Goal: Transaction & Acquisition: Purchase product/service

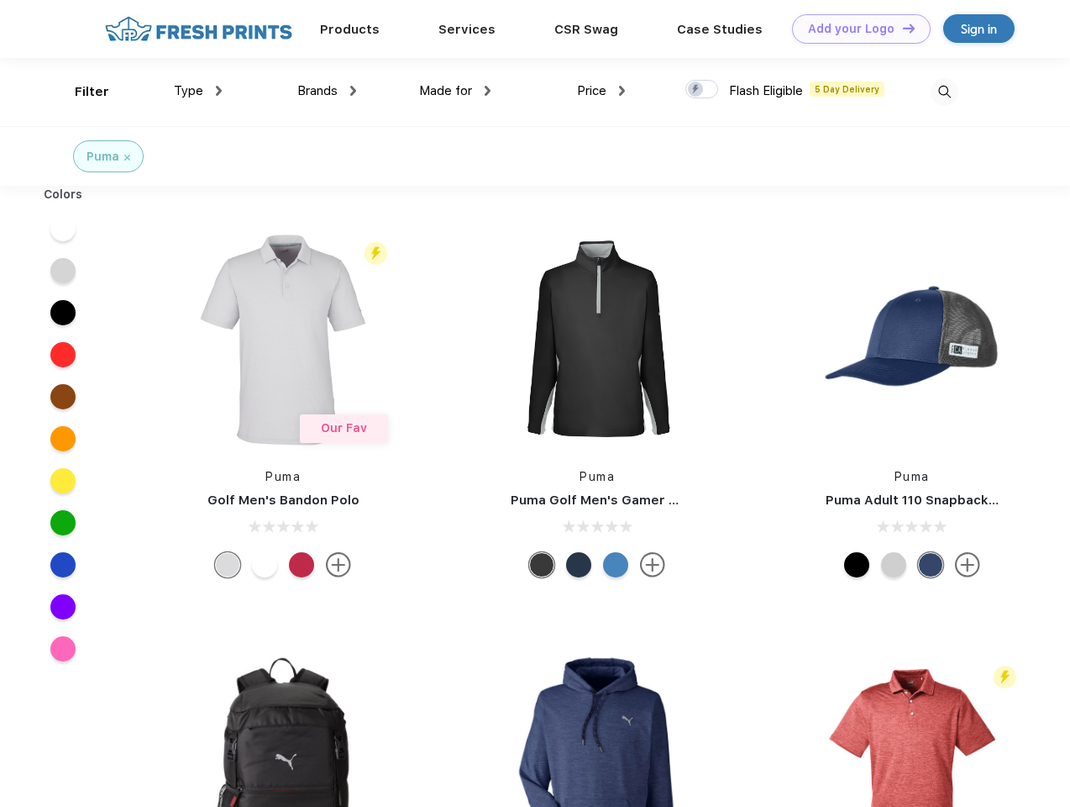
click at [855, 29] on link "Add your Logo Design Tool" at bounding box center [861, 28] width 139 height 29
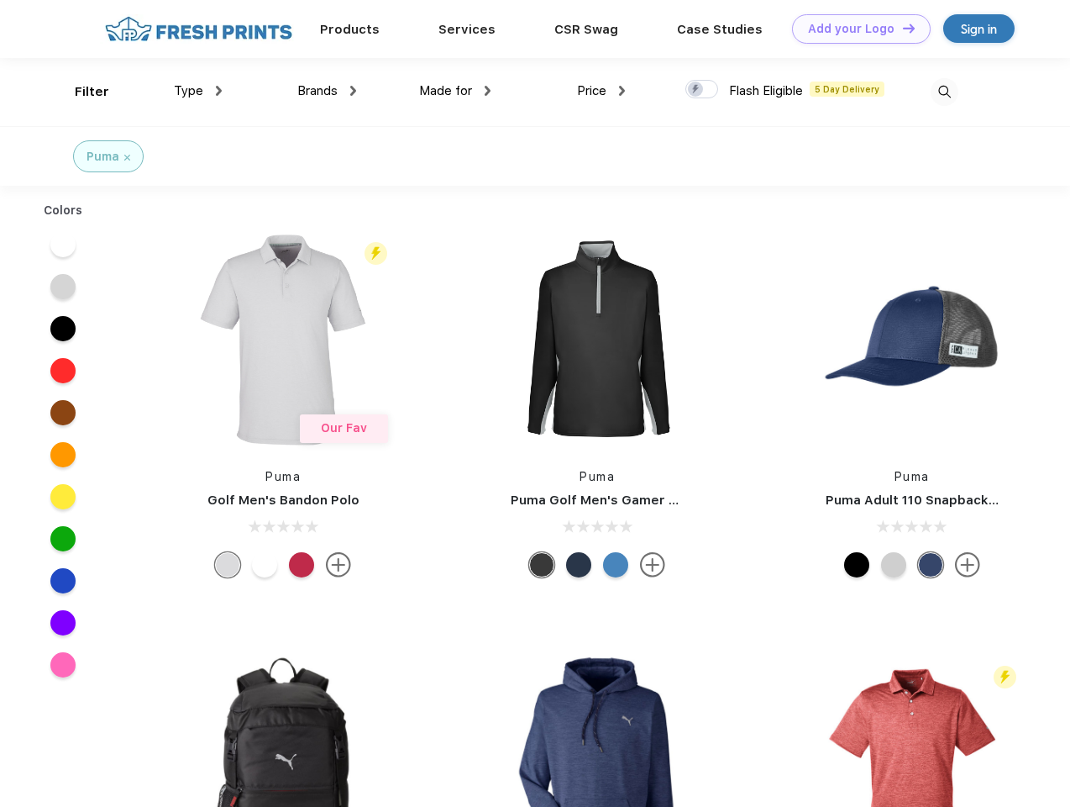
click at [0, 0] on div "Design Tool" at bounding box center [0, 0] width 0 height 0
click at [901, 28] on link "Add your Logo Design Tool" at bounding box center [861, 28] width 139 height 29
click at [81, 92] on div "Filter" at bounding box center [92, 91] width 34 height 19
click at [198, 91] on span "Type" at bounding box center [188, 90] width 29 height 15
click at [327, 91] on span "Brands" at bounding box center [317, 90] width 40 height 15
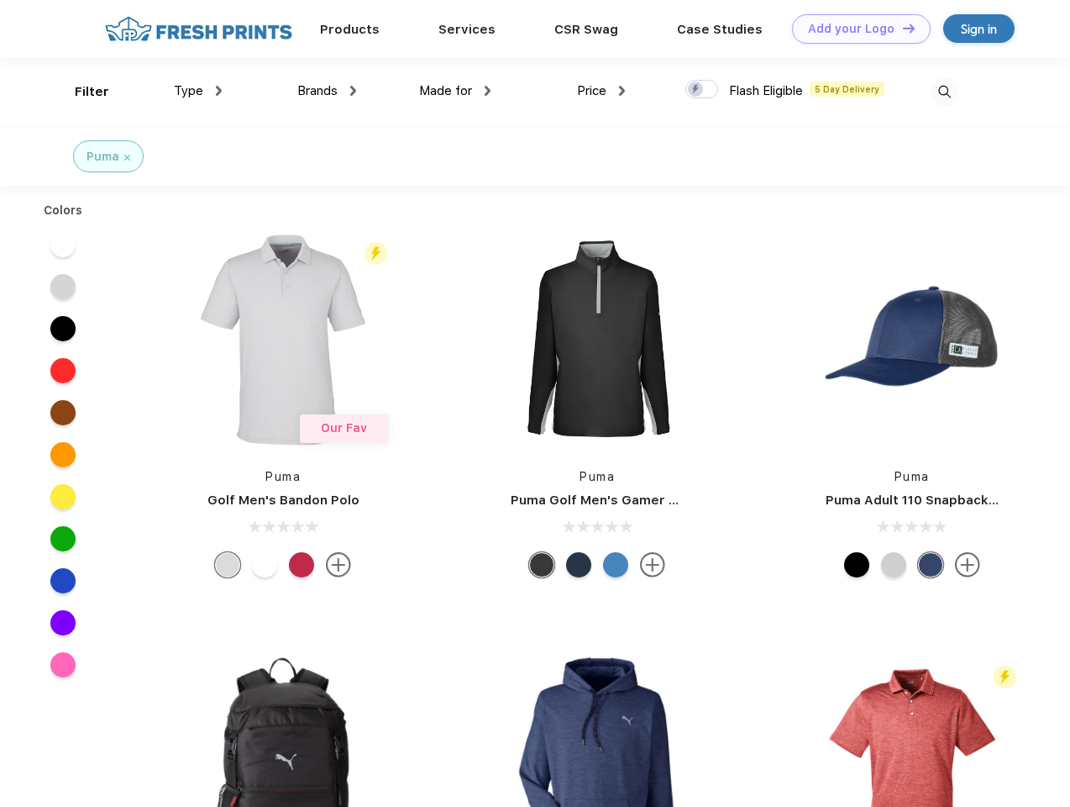
click at [455, 91] on span "Made for" at bounding box center [445, 90] width 53 height 15
click at [602, 91] on span "Price" at bounding box center [591, 90] width 29 height 15
click at [702, 90] on div at bounding box center [702, 89] width 33 height 18
click at [696, 90] on input "checkbox" at bounding box center [691, 84] width 11 height 11
click at [944, 92] on img at bounding box center [945, 92] width 28 height 28
